Goal: Navigation & Orientation: Find specific page/section

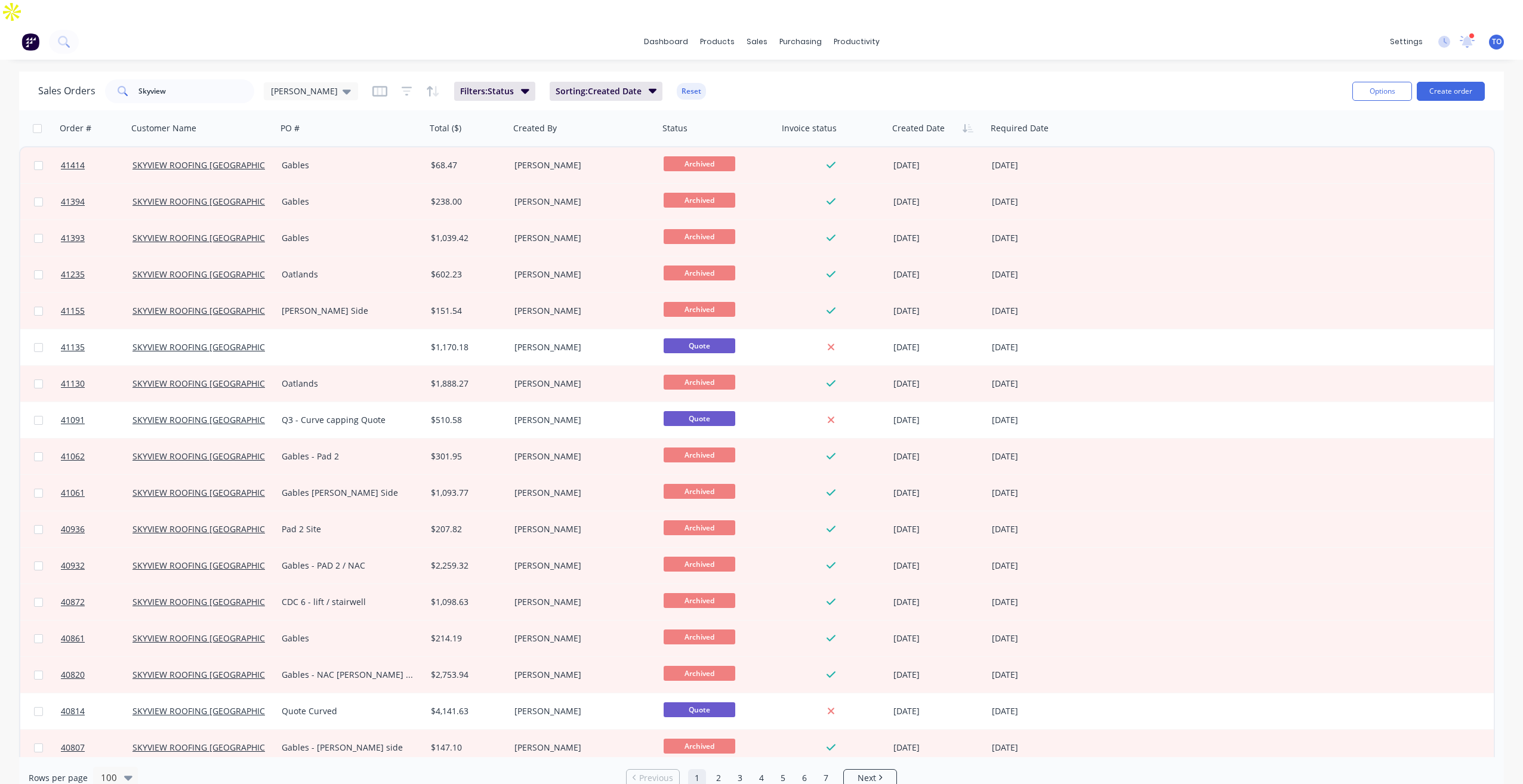
scroll to position [60, 0]
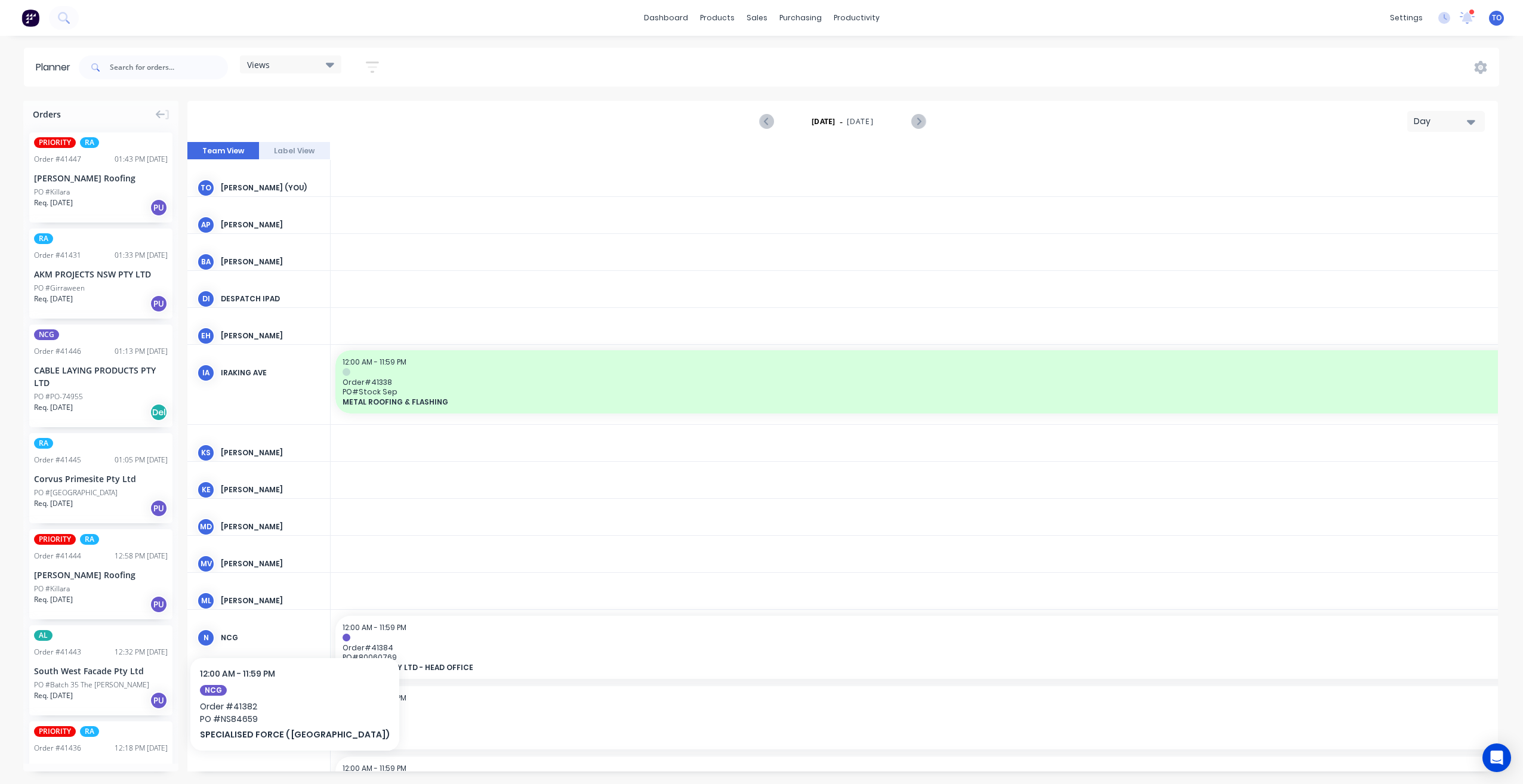
scroll to position [0, 2484]
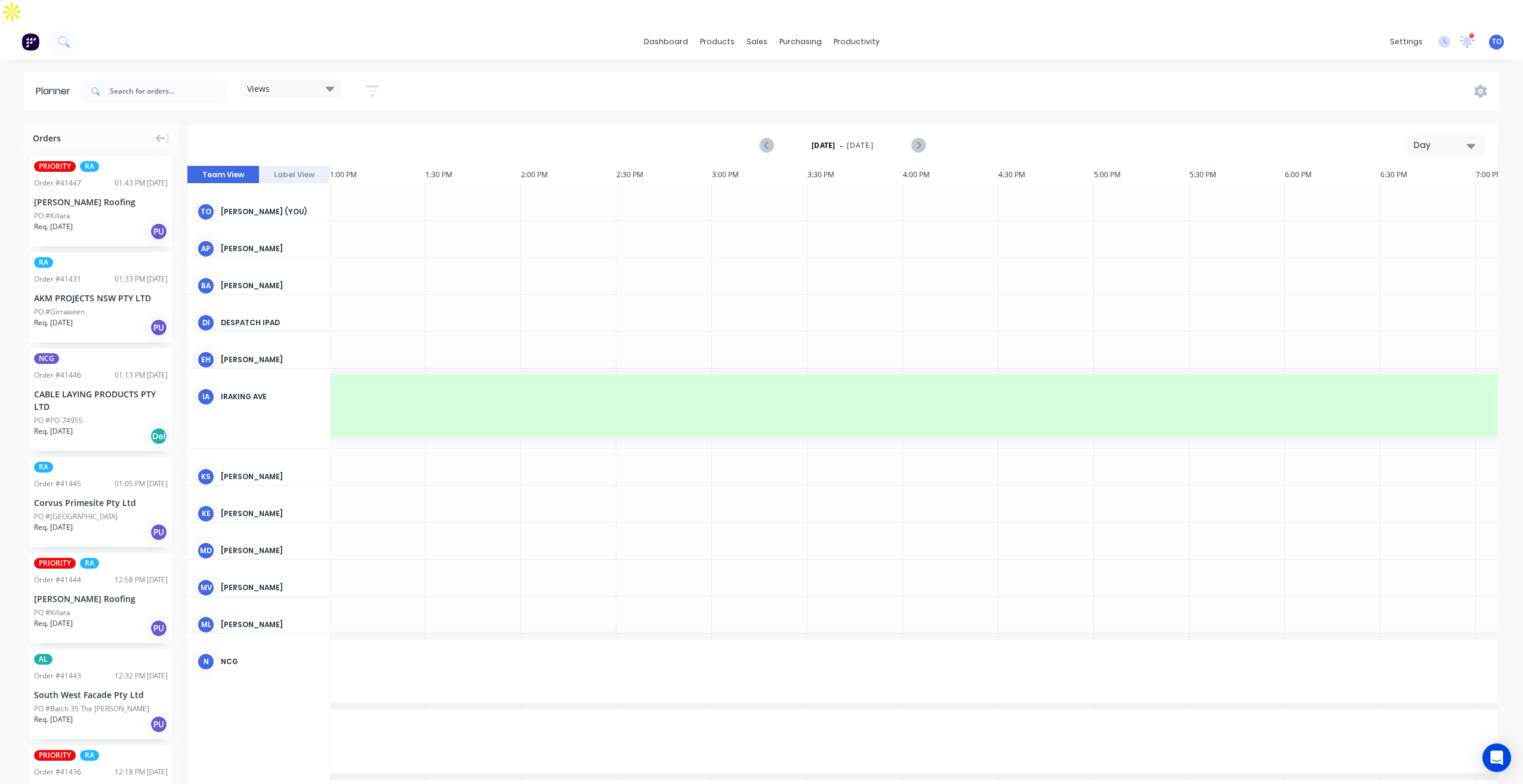
click at [1455, 139] on div "Day" at bounding box center [1441, 145] width 55 height 13
click at [1412, 189] on div "Week" at bounding box center [1425, 201] width 118 height 24
